Goal: Use online tool/utility: Utilize a website feature to perform a specific function

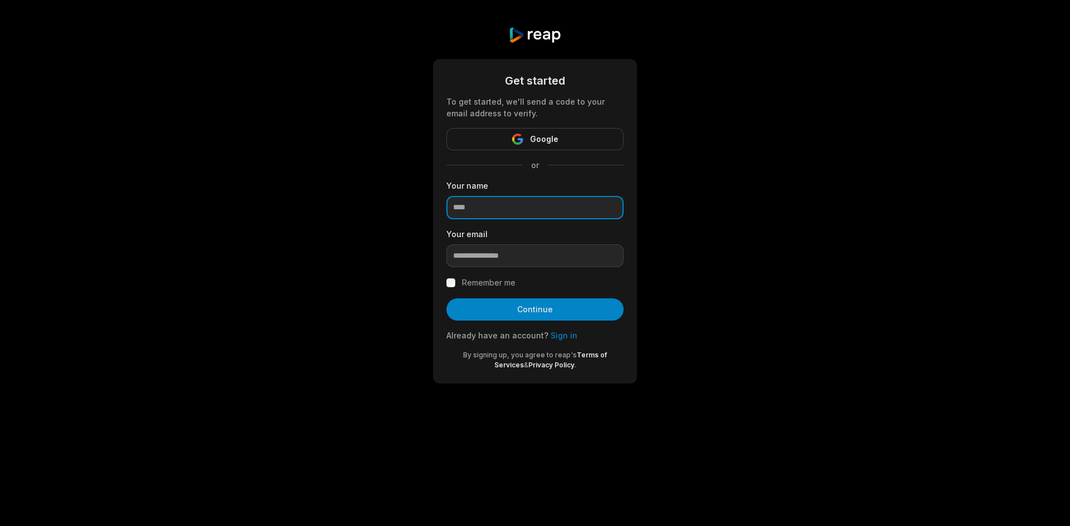
click at [467, 205] on input at bounding box center [534, 207] width 177 height 23
click at [564, 338] on link "Sign in" at bounding box center [563, 335] width 27 height 9
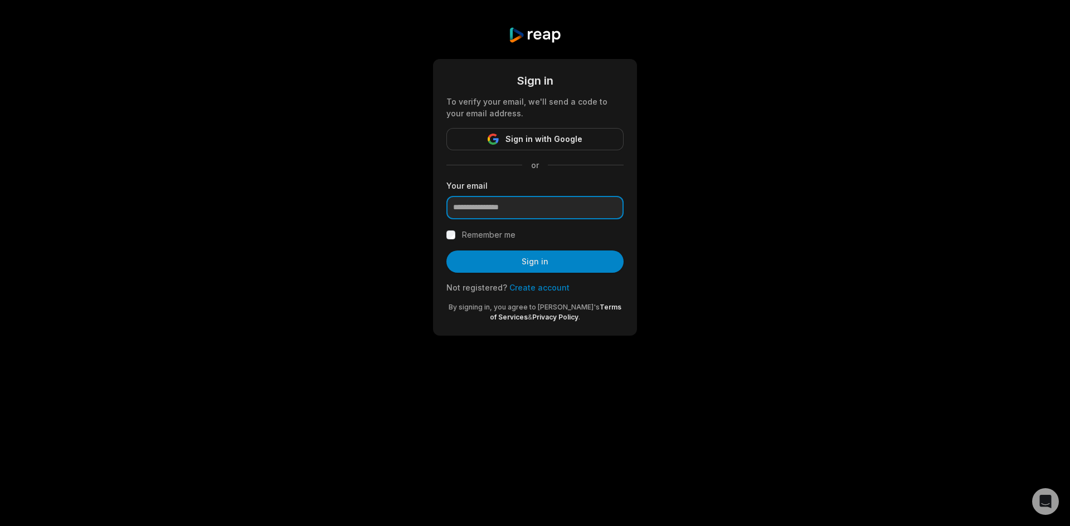
click at [492, 209] on input "email" at bounding box center [534, 207] width 177 height 23
type input "**********"
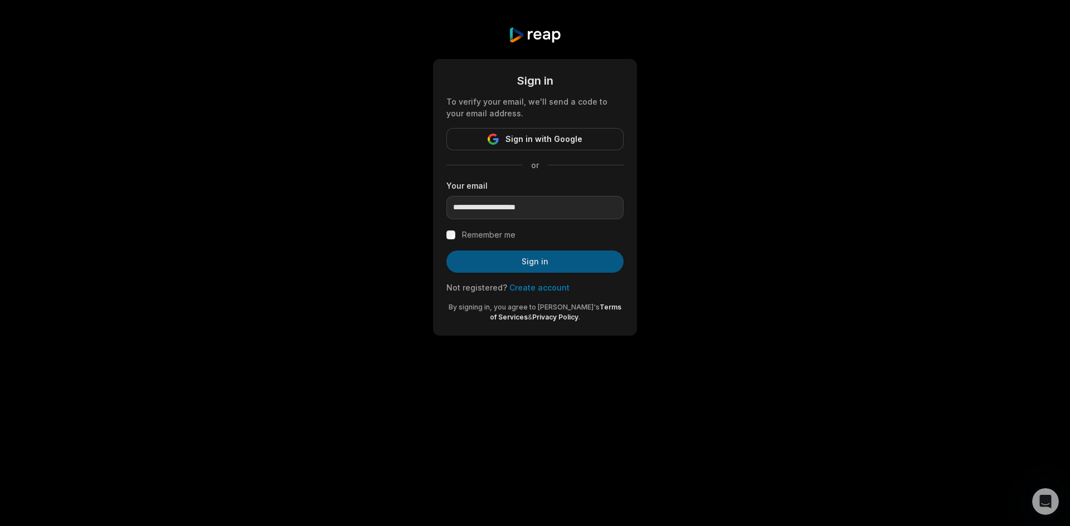
click at [534, 266] on button "Sign in" at bounding box center [534, 262] width 177 height 22
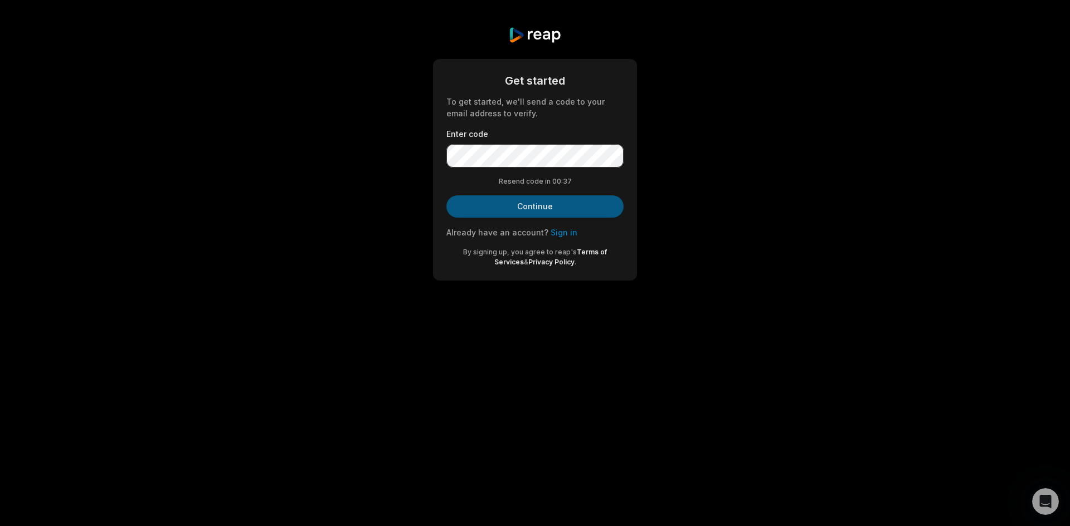
click at [534, 206] on button "Continue" at bounding box center [534, 207] width 177 height 22
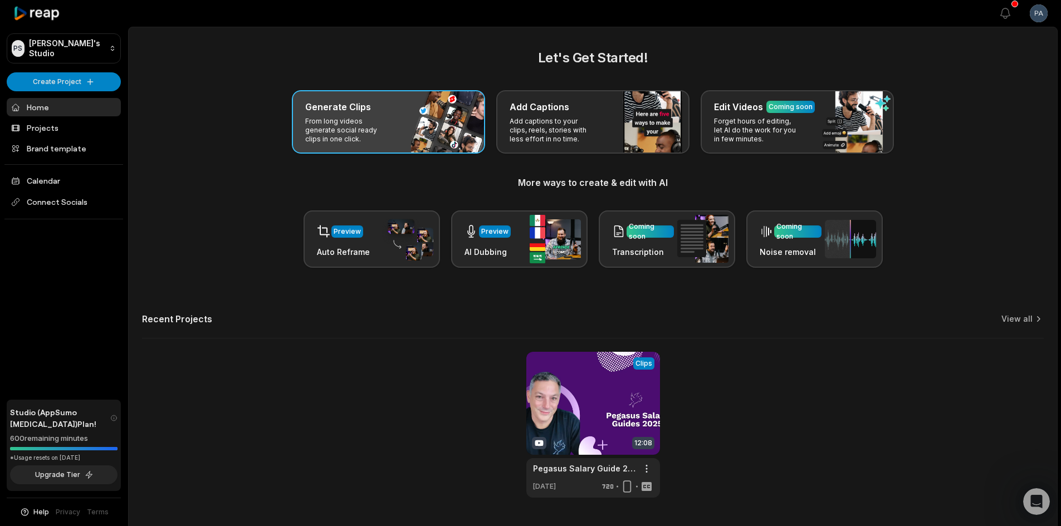
click at [385, 134] on p "From long videos generate social ready clips in one click." at bounding box center [348, 130] width 86 height 27
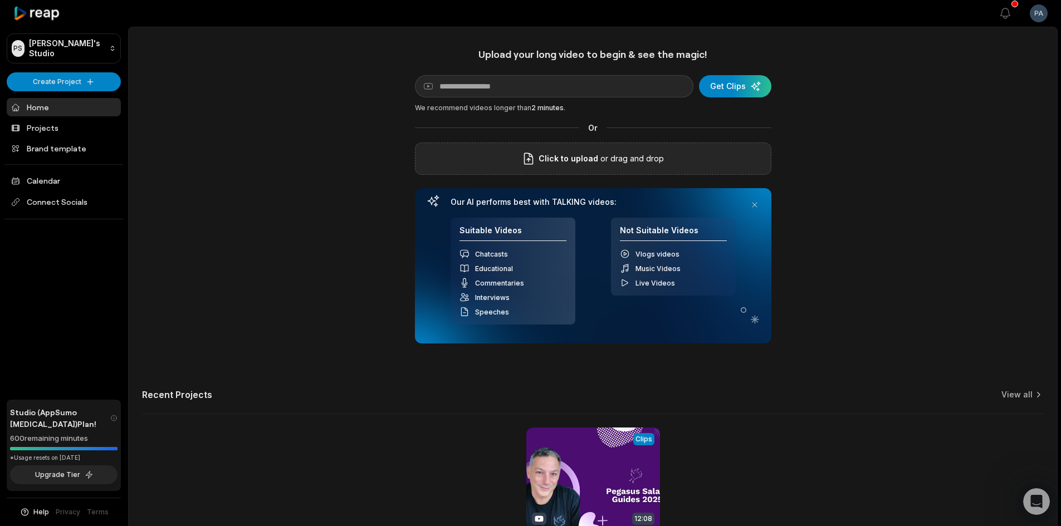
click at [607, 154] on p "or drag and drop" at bounding box center [631, 158] width 66 height 13
click at [574, 155] on span "Click to upload" at bounding box center [569, 158] width 60 height 13
click at [0, 0] on input "Click to upload" at bounding box center [0, 0] width 0 height 0
click at [562, 153] on span "Click to upload" at bounding box center [569, 158] width 60 height 13
click at [0, 0] on input "Click to upload" at bounding box center [0, 0] width 0 height 0
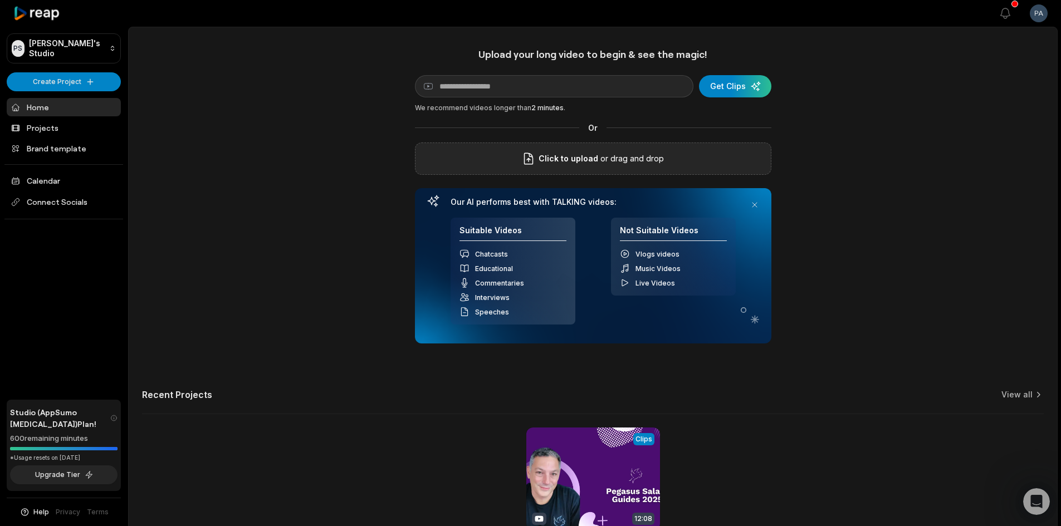
click at [565, 161] on span "Click to upload" at bounding box center [569, 158] width 60 height 13
click at [0, 0] on input "Click to upload" at bounding box center [0, 0] width 0 height 0
click at [568, 158] on span "Click to upload" at bounding box center [569, 158] width 60 height 13
click at [0, 0] on input "Click to upload" at bounding box center [0, 0] width 0 height 0
click at [568, 152] on div "Click to upload or drag and drop" at bounding box center [593, 159] width 357 height 32
